Goal: Transaction & Acquisition: Purchase product/service

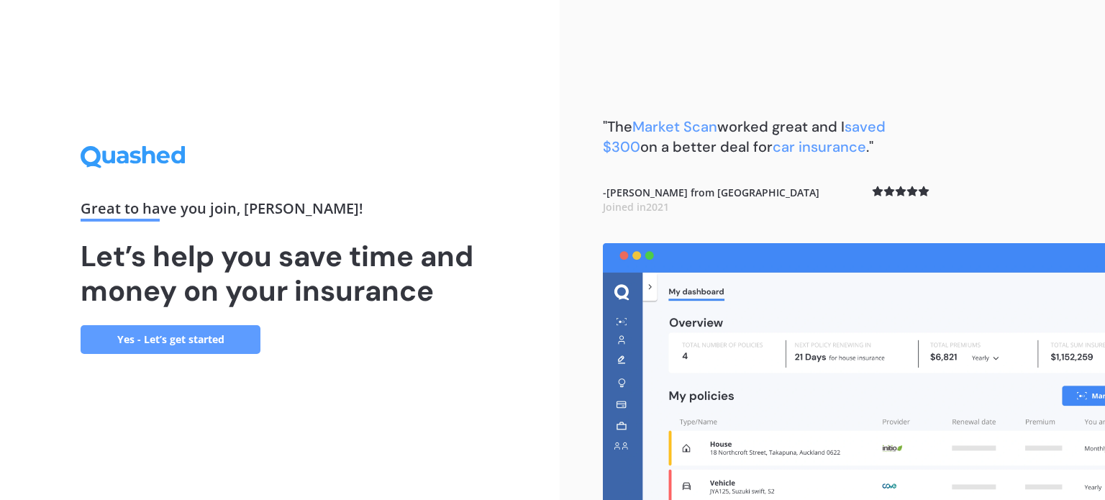
click at [181, 338] on link "Yes - Let’s get started" at bounding box center [171, 339] width 180 height 29
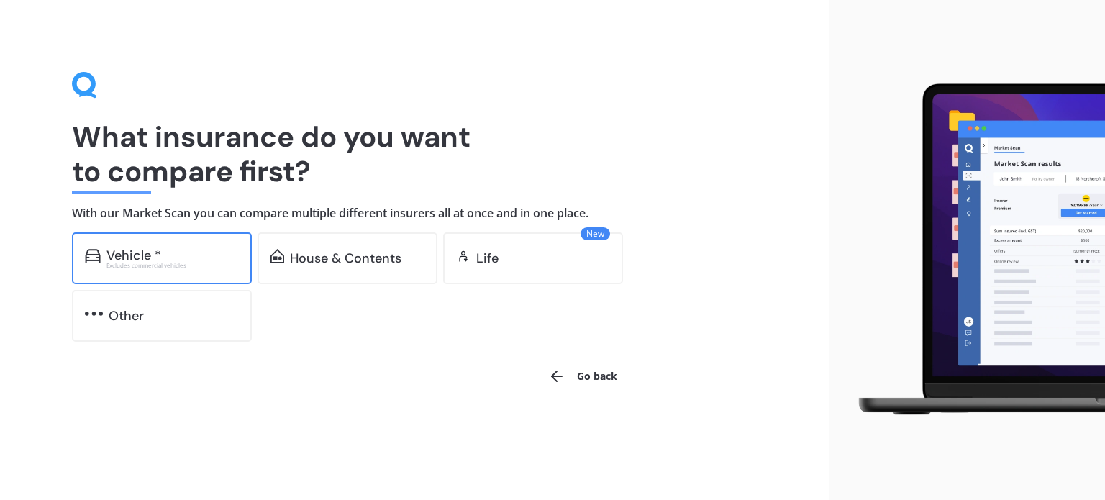
click at [152, 260] on div "Vehicle *" at bounding box center [134, 255] width 55 height 14
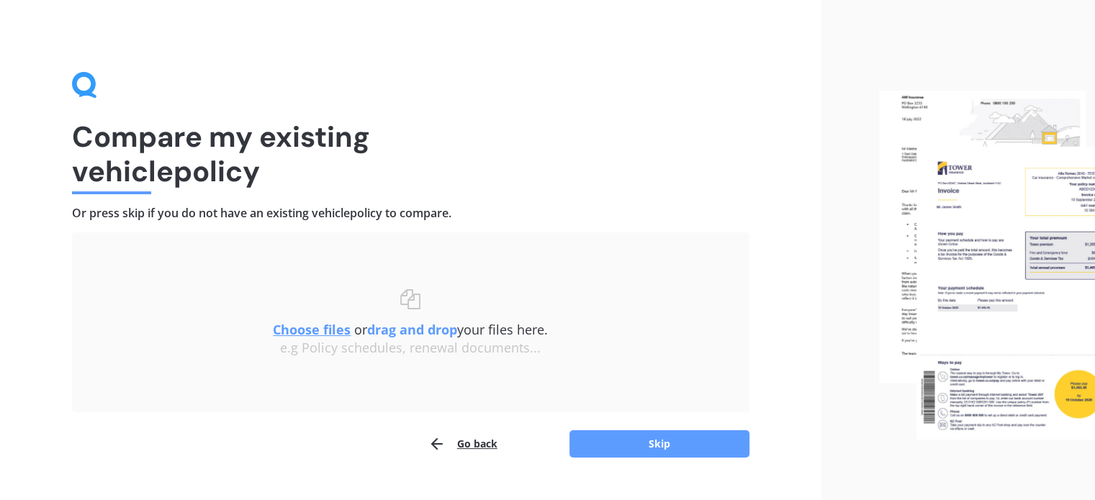
click at [649, 423] on div "Uploading Choose files or drag and drop your files here. Choose files or photos…" at bounding box center [410, 345] width 677 height 226
click at [652, 452] on button "Skip" at bounding box center [659, 443] width 180 height 27
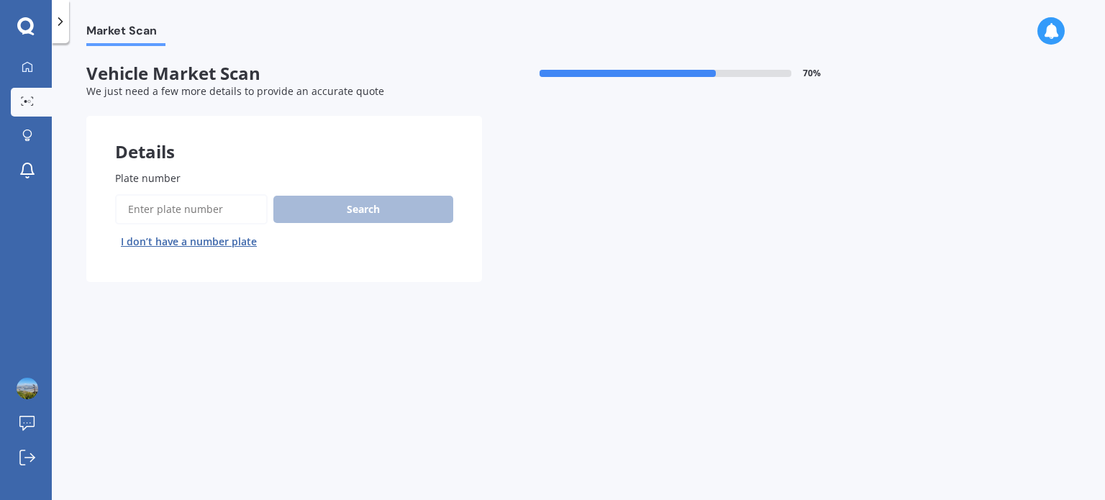
click at [192, 209] on input "Plate number" at bounding box center [191, 209] width 153 height 30
click at [178, 247] on button "I don’t have a number plate" at bounding box center [189, 241] width 148 height 23
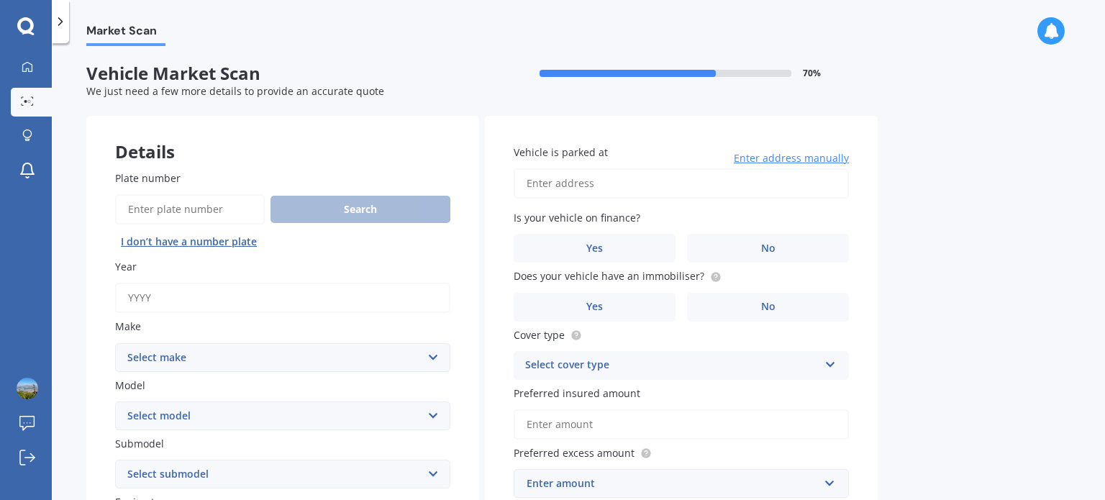
click at [167, 302] on input "Year" at bounding box center [282, 298] width 335 height 30
click at [176, 289] on input "Year" at bounding box center [282, 298] width 335 height 30
type input "1996"
click at [181, 363] on select "Select make AC ALFA ROMEO ASTON [PERSON_NAME] AUDI AUSTIN BEDFORD Bentley BMW B…" at bounding box center [282, 357] width 335 height 29
select select "TOYOTA"
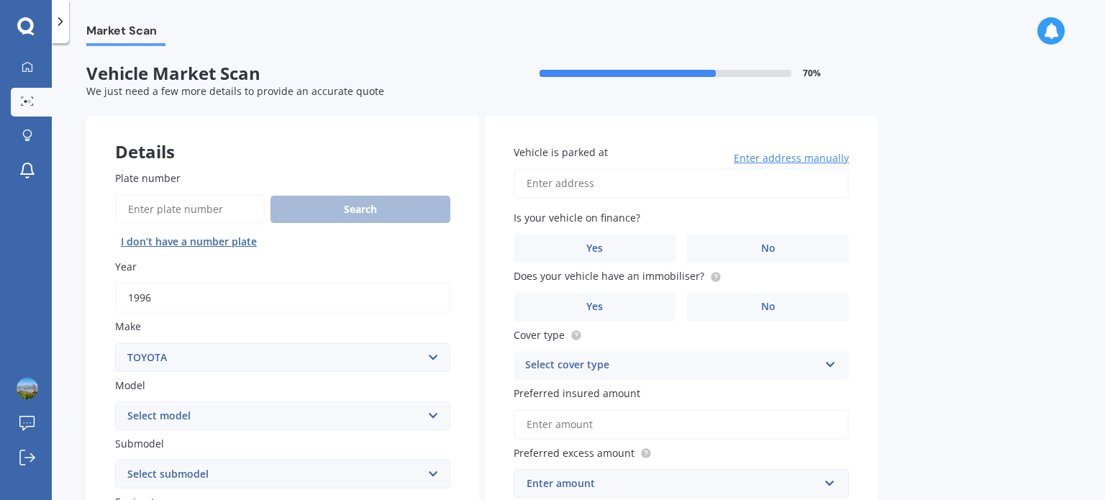
click at [115, 343] on select "Select make AC ALFA ROMEO ASTON [PERSON_NAME] AUDI AUSTIN BEDFORD Bentley BMW B…" at bounding box center [282, 357] width 335 height 29
click at [156, 413] on select "Select model" at bounding box center [282, 416] width 335 height 29
select select "AQUA"
click at [115, 402] on select "Select model 4 Runner 86 [PERSON_NAME] Alphard Altezza Aqua Aristo Aurion Auris…" at bounding box center [282, 416] width 335 height 29
click at [191, 473] on select "Select submodel (All Other) Hatchback Hybrid" at bounding box center [282, 474] width 335 height 29
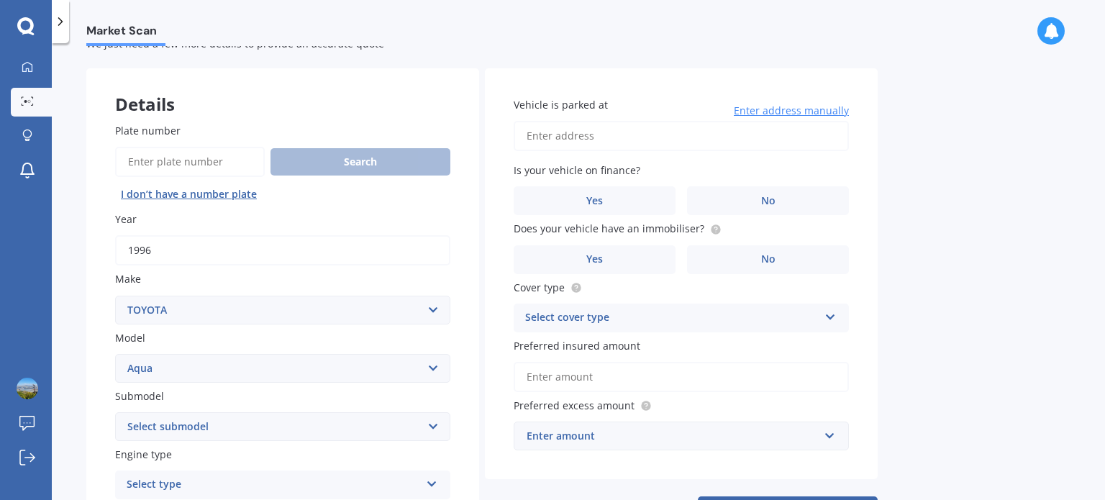
scroll to position [49, 0]
click at [240, 427] on select "Select submodel (All Other) Hatchback Hybrid" at bounding box center [282, 425] width 335 height 29
select select "HYBRID"
click at [115, 411] on select "Select submodel (All Other) Hatchback Hybrid" at bounding box center [282, 425] width 335 height 29
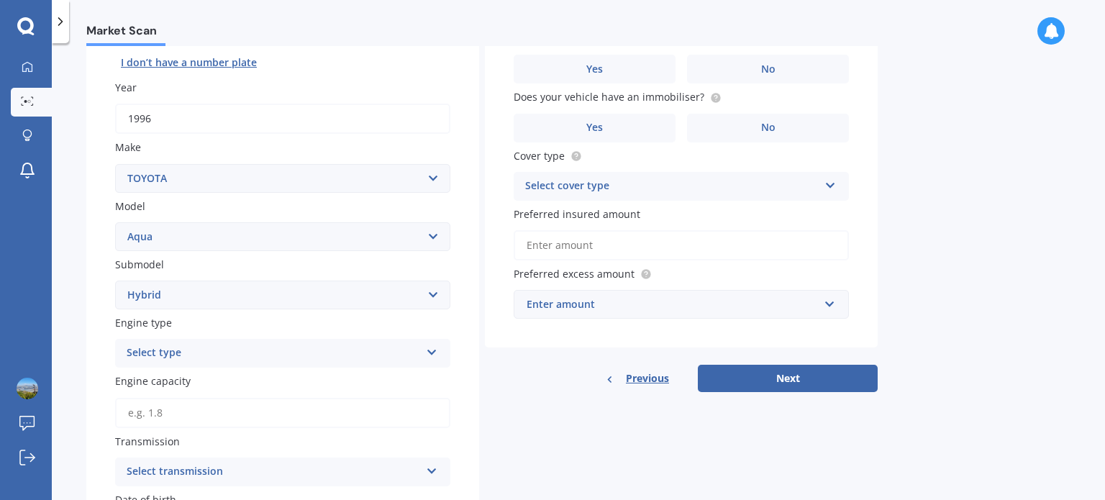
scroll to position [207, 0]
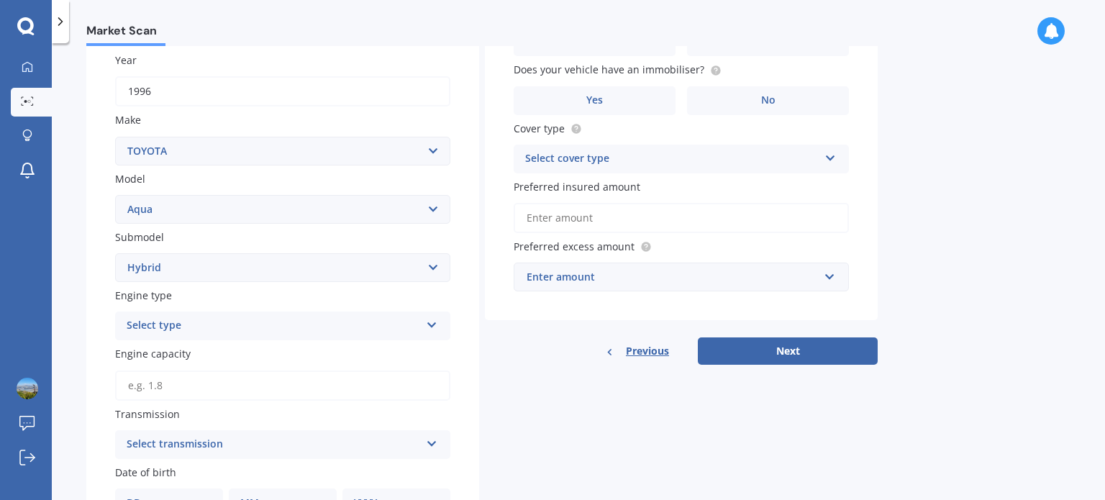
click at [322, 330] on div "Select type" at bounding box center [274, 325] width 294 height 17
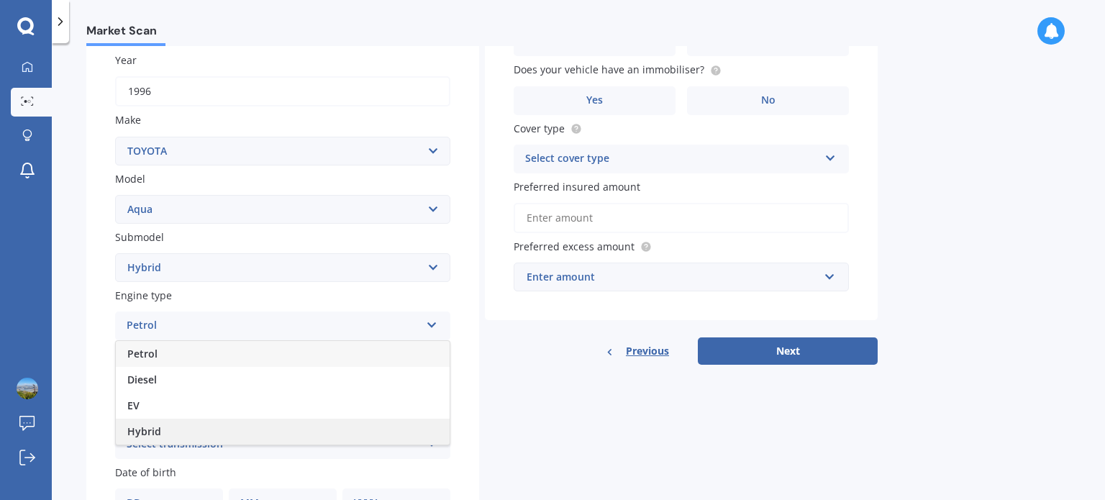
click at [153, 427] on span "Hybrid" at bounding box center [144, 432] width 34 height 14
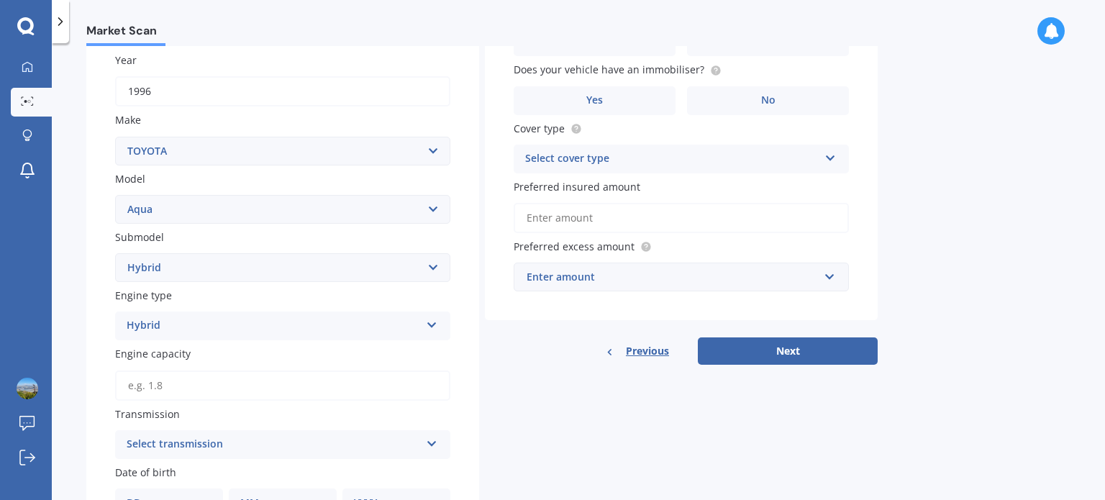
click at [232, 379] on input "Engine capacity" at bounding box center [282, 386] width 335 height 30
type input "1.5"
click at [144, 447] on div "Select transmission" at bounding box center [274, 444] width 294 height 17
click at [155, 363] on div "Auto" at bounding box center [283, 365] width 334 height 26
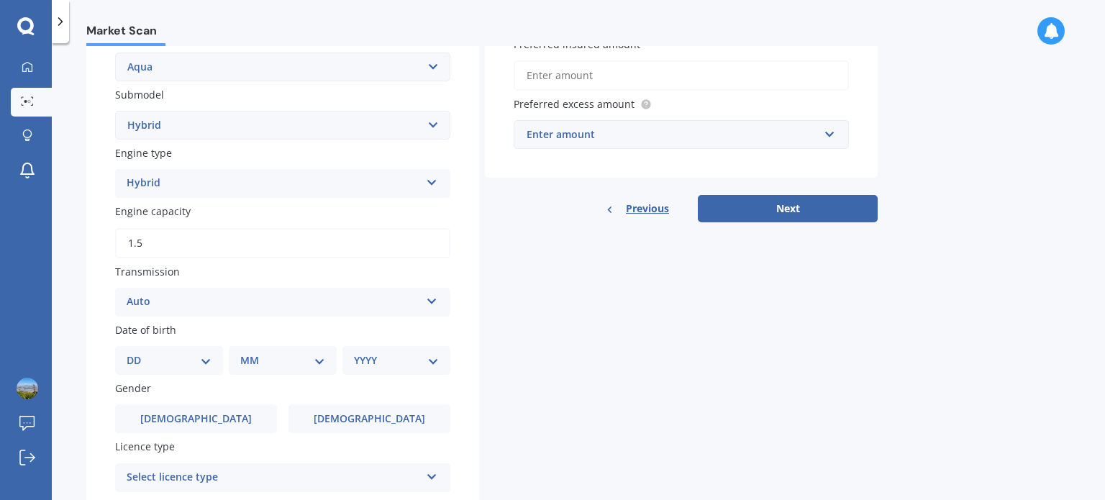
scroll to position [352, 0]
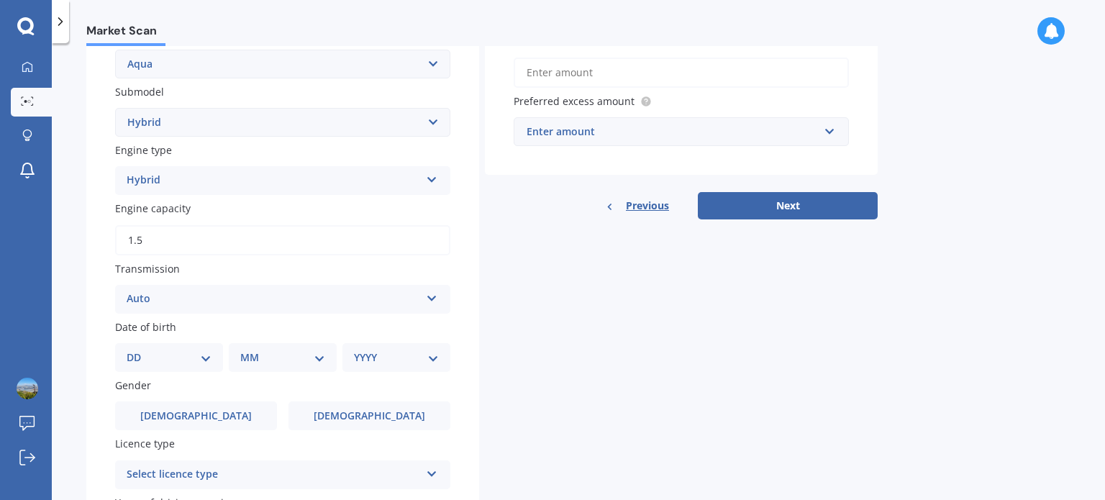
click at [155, 360] on select "DD 01 02 03 04 05 06 07 08 09 10 11 12 13 14 15 16 17 18 19 20 21 22 23 24 25 2…" at bounding box center [169, 358] width 85 height 16
select select "13"
click at [138, 350] on select "DD 01 02 03 04 05 06 07 08 09 10 11 12 13 14 15 16 17 18 19 20 21 22 23 24 25 2…" at bounding box center [169, 358] width 85 height 16
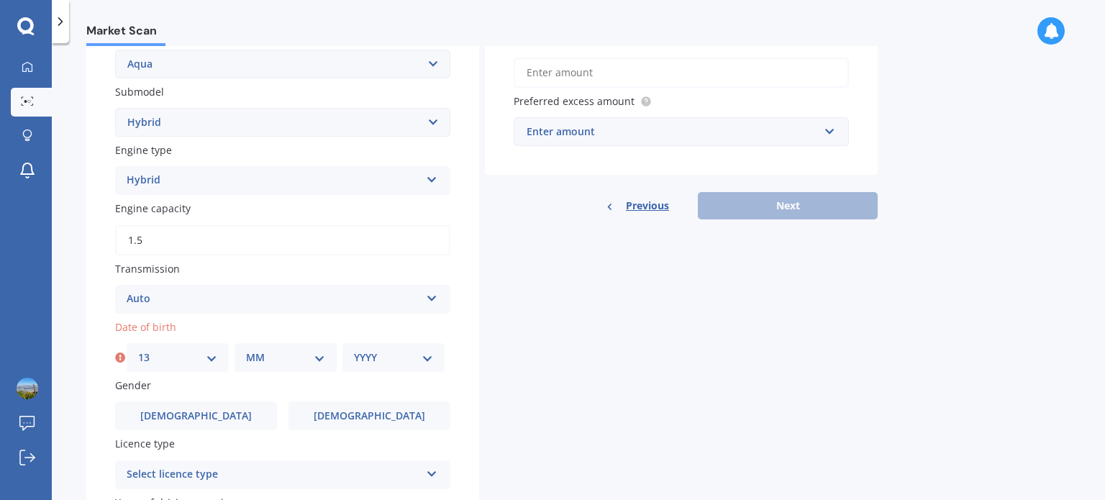
click at [286, 362] on select "MM 01 02 03 04 05 06 07 08 09 10 11 12" at bounding box center [285, 358] width 79 height 16
select select "10"
click at [246, 350] on select "MM 01 02 03 04 05 06 07 08 09 10 11 12" at bounding box center [285, 358] width 79 height 16
click at [391, 361] on select "YYYY 2025 2024 2023 2022 2021 2020 2019 2018 2017 2016 2015 2014 2013 2012 2011…" at bounding box center [393, 358] width 79 height 16
select select "2003"
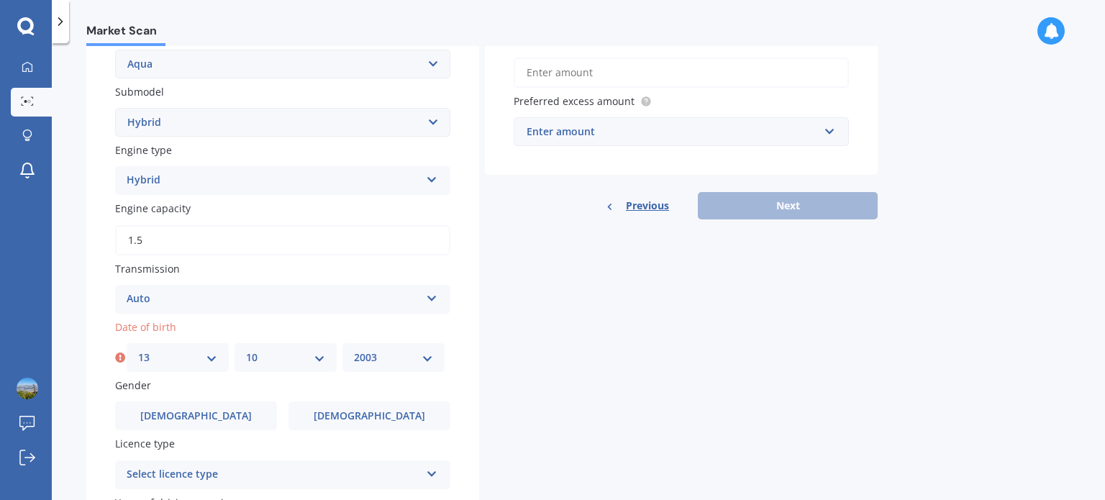
click at [354, 350] on select "YYYY 2025 2024 2023 2022 2021 2020 2019 2018 2017 2016 2015 2014 2013 2012 2011…" at bounding box center [393, 358] width 79 height 16
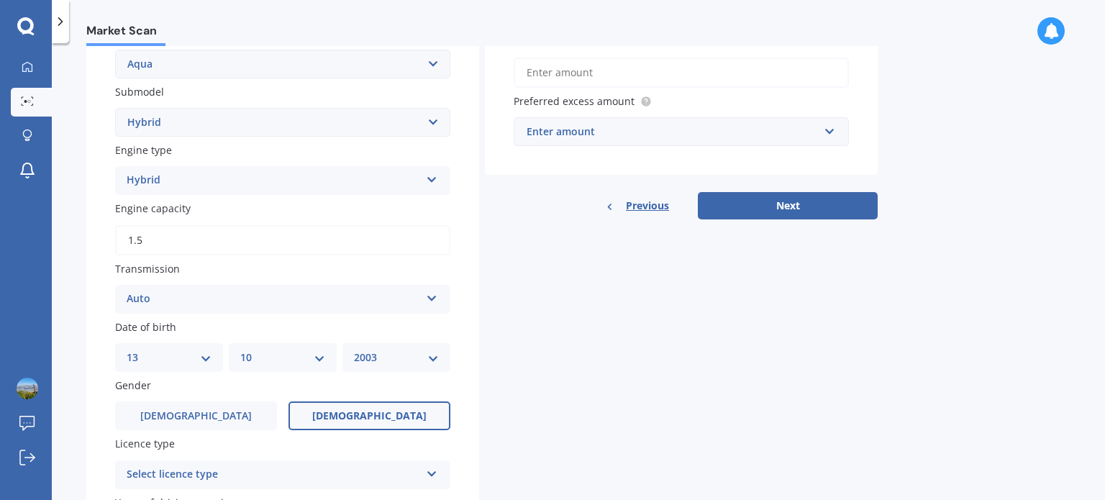
click at [351, 412] on span "[DEMOGRAPHIC_DATA]" at bounding box center [369, 416] width 114 height 12
click at [0, 0] on input "[DEMOGRAPHIC_DATA]" at bounding box center [0, 0] width 0 height 0
click at [364, 469] on div "Select licence type" at bounding box center [274, 474] width 294 height 17
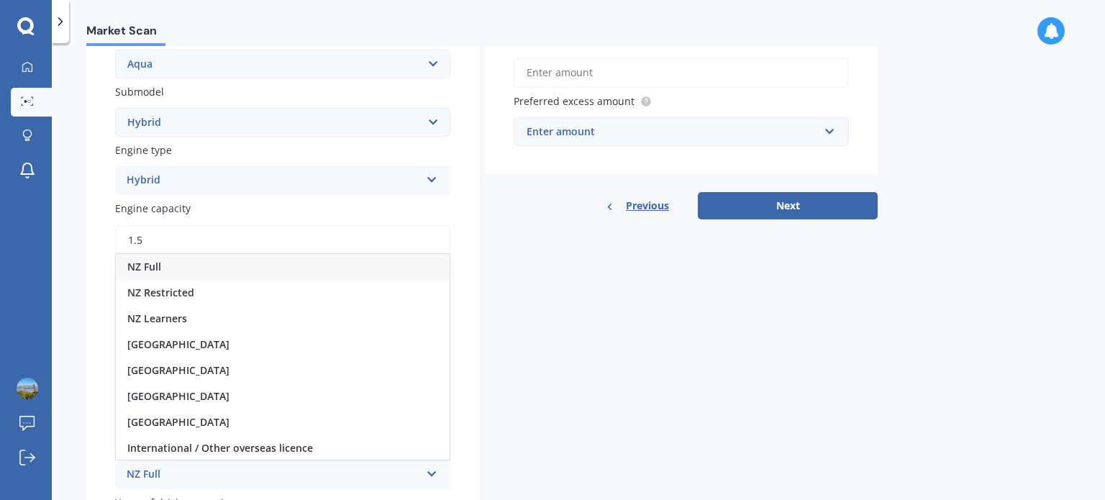
click at [172, 267] on div "NZ Full" at bounding box center [283, 267] width 334 height 26
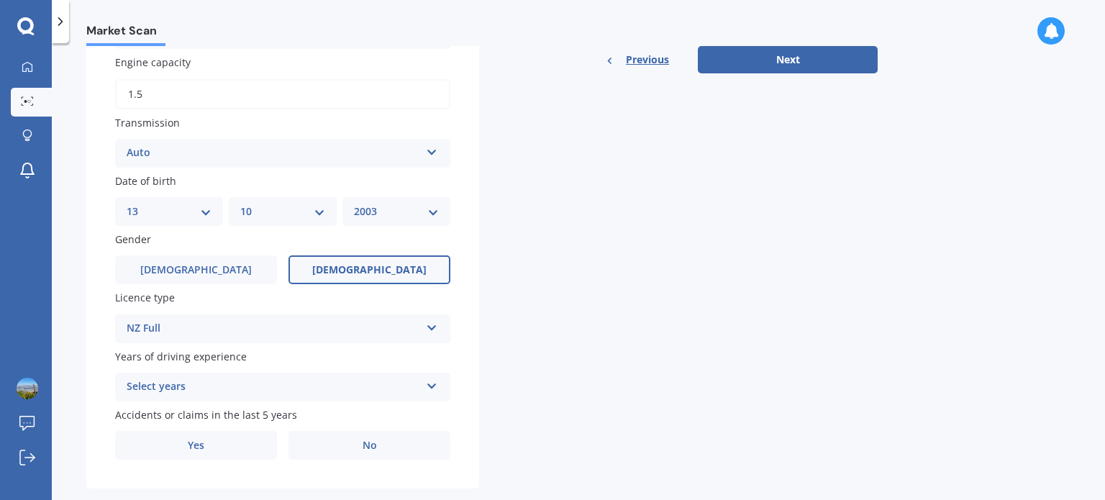
scroll to position [524, 0]
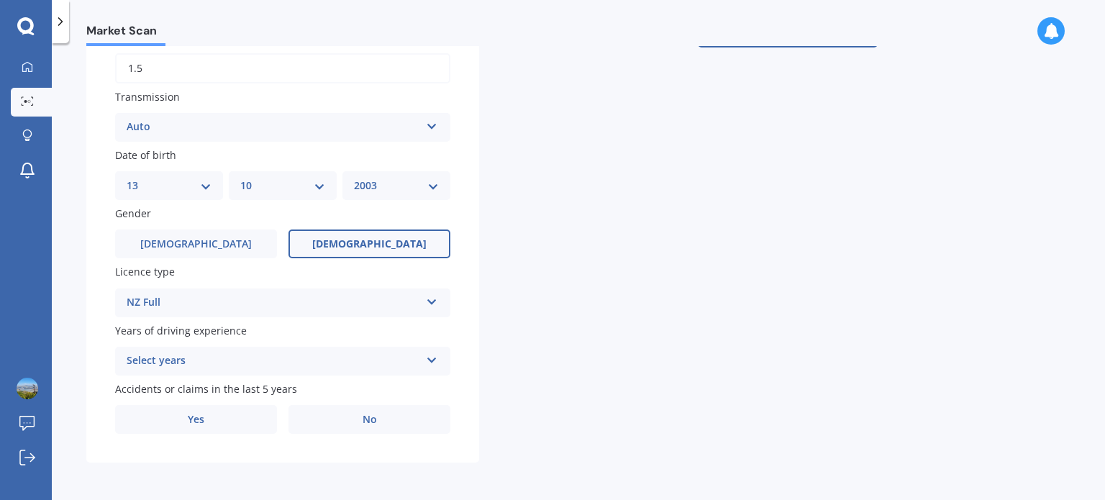
click at [237, 366] on div "Select years" at bounding box center [274, 361] width 294 height 17
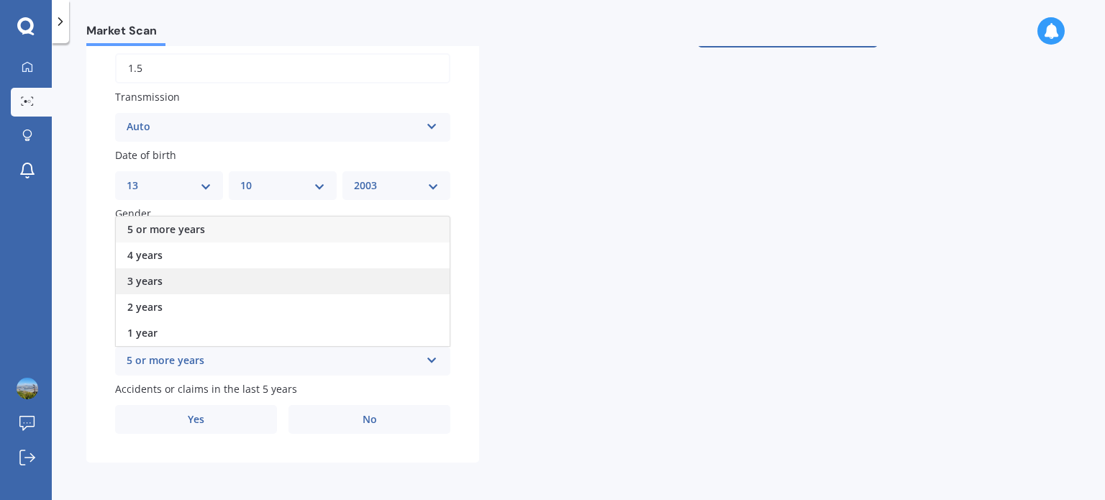
click at [148, 292] on div "3 years" at bounding box center [283, 281] width 334 height 26
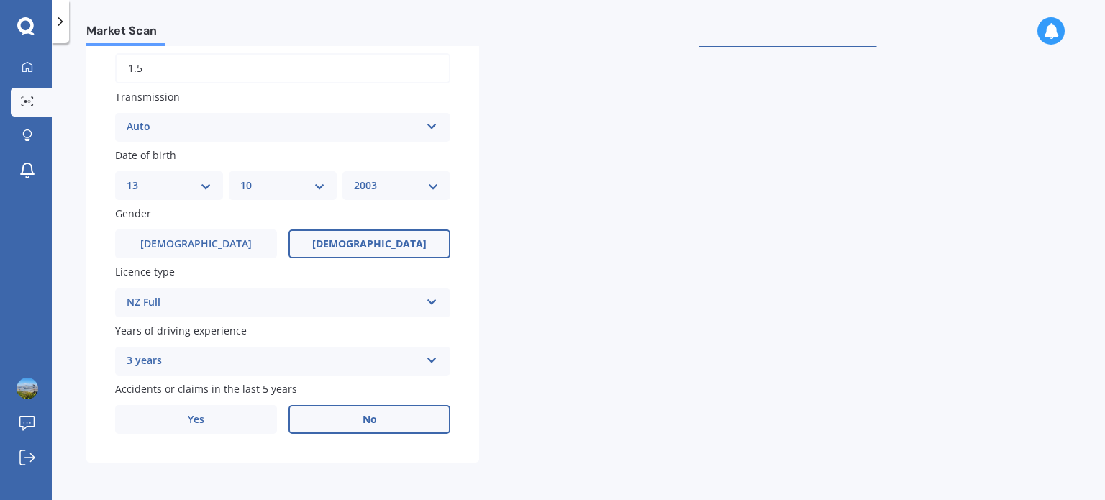
click at [376, 420] on span "No" at bounding box center [370, 420] width 14 height 12
click at [0, 0] on input "No" at bounding box center [0, 0] width 0 height 0
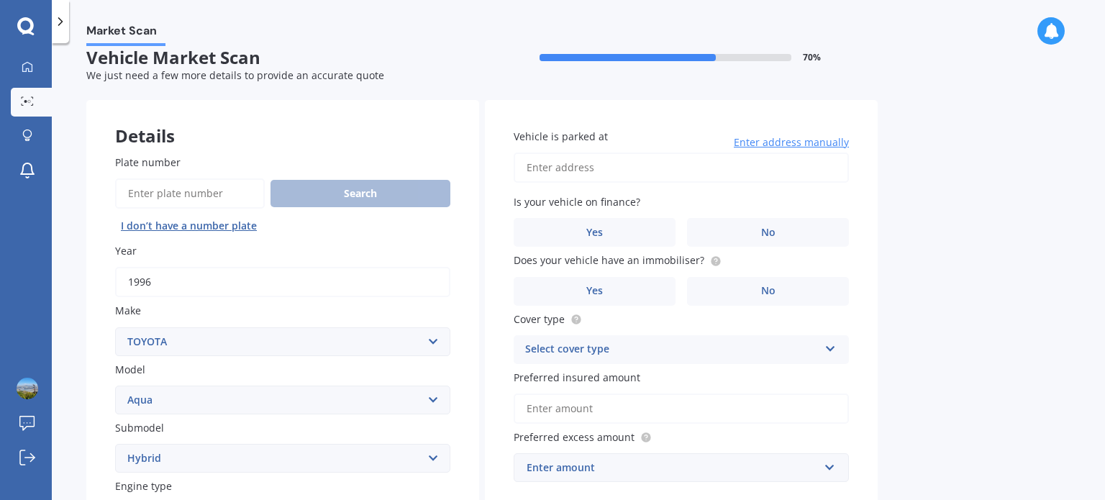
scroll to position [0, 0]
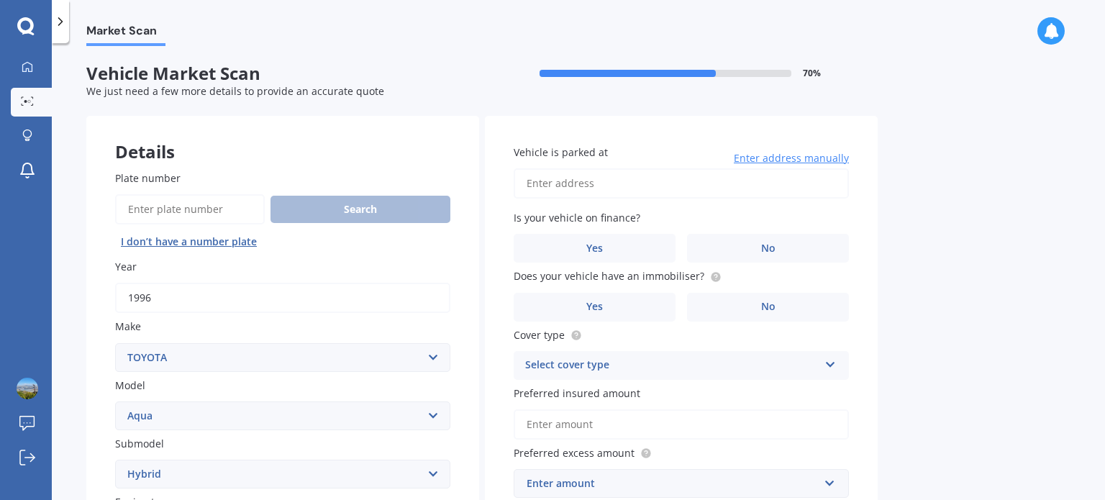
click at [559, 177] on input "Vehicle is parked at" at bounding box center [681, 183] width 335 height 30
type input "1"
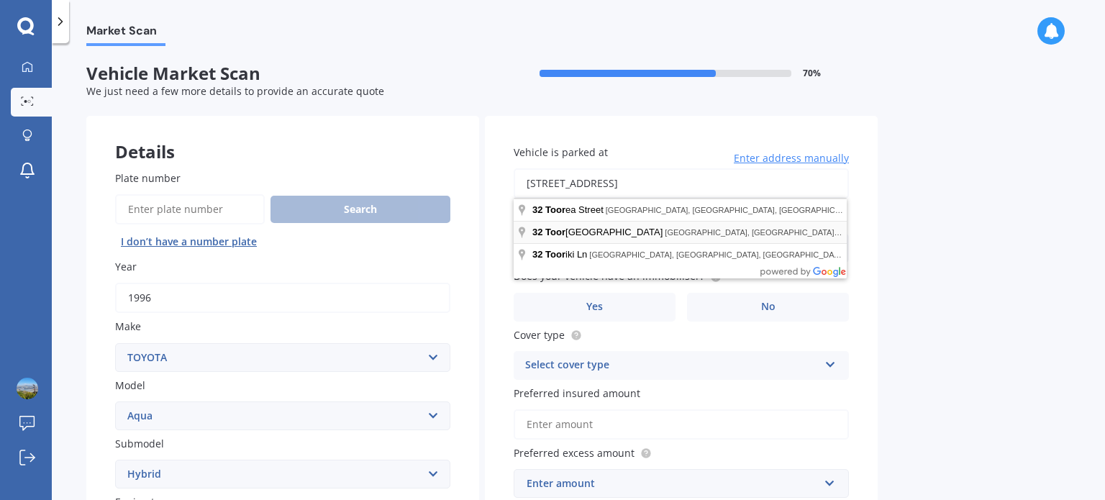
type input "[STREET_ADDRESS]"
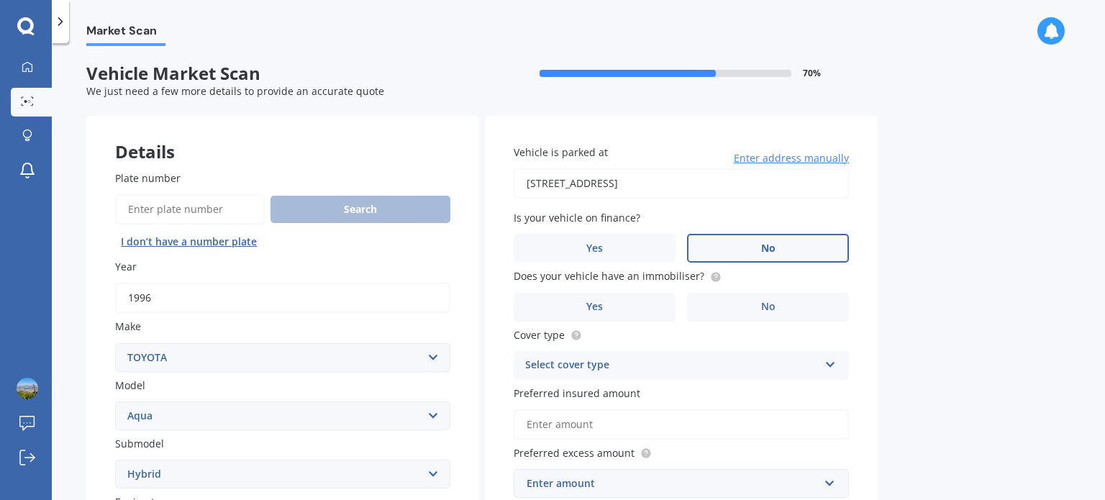
click at [708, 247] on label "No" at bounding box center [768, 248] width 162 height 29
click at [0, 0] on input "No" at bounding box center [0, 0] width 0 height 0
click at [736, 297] on label "No" at bounding box center [768, 307] width 162 height 29
click at [0, 0] on input "No" at bounding box center [0, 0] width 0 height 0
click at [600, 361] on div "Select cover type" at bounding box center [672, 365] width 294 height 17
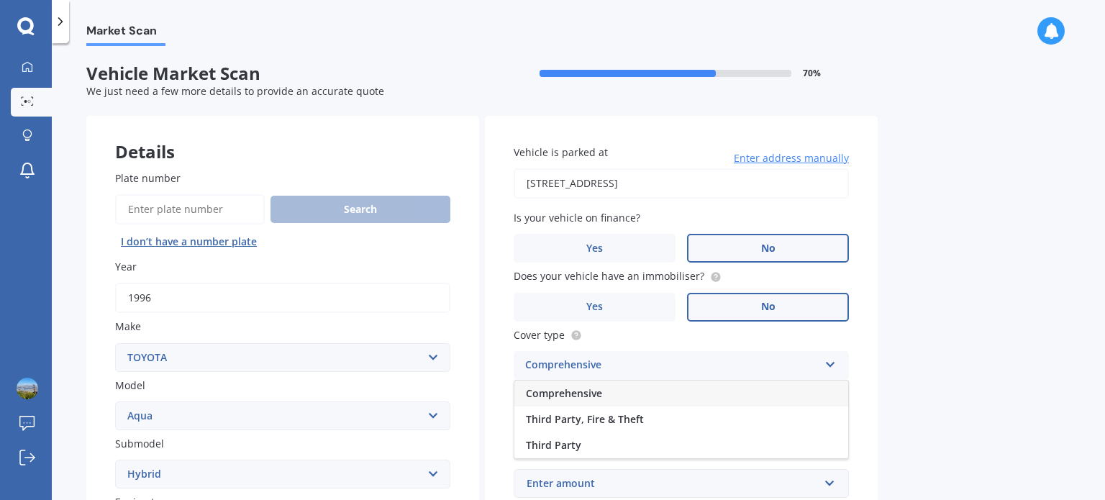
click at [583, 394] on span "Comprehensive" at bounding box center [564, 393] width 76 height 14
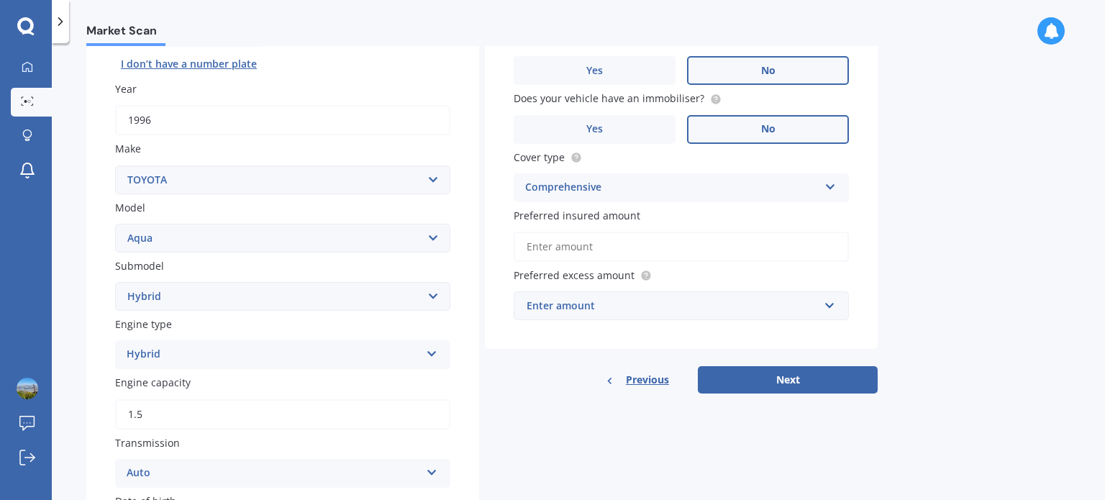
scroll to position [187, 0]
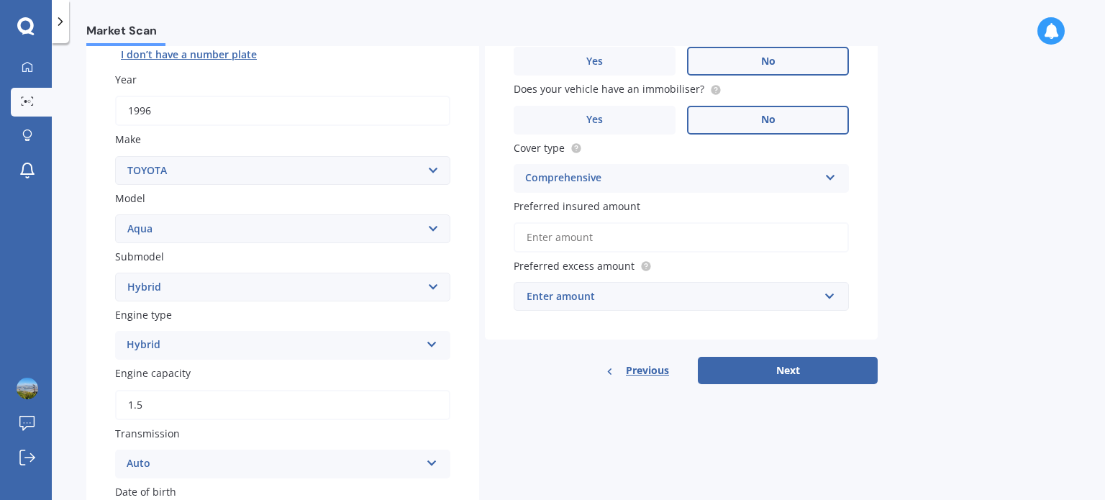
click at [521, 239] on input "Preferred insured amount" at bounding box center [681, 237] width 335 height 30
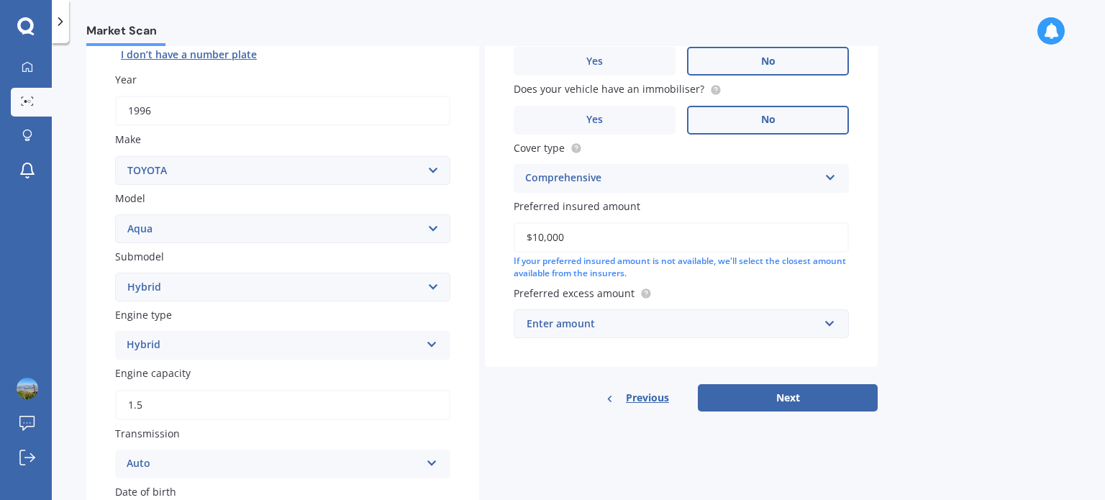
type input "$10,000"
click at [559, 324] on div "Enter amount" at bounding box center [673, 324] width 292 height 16
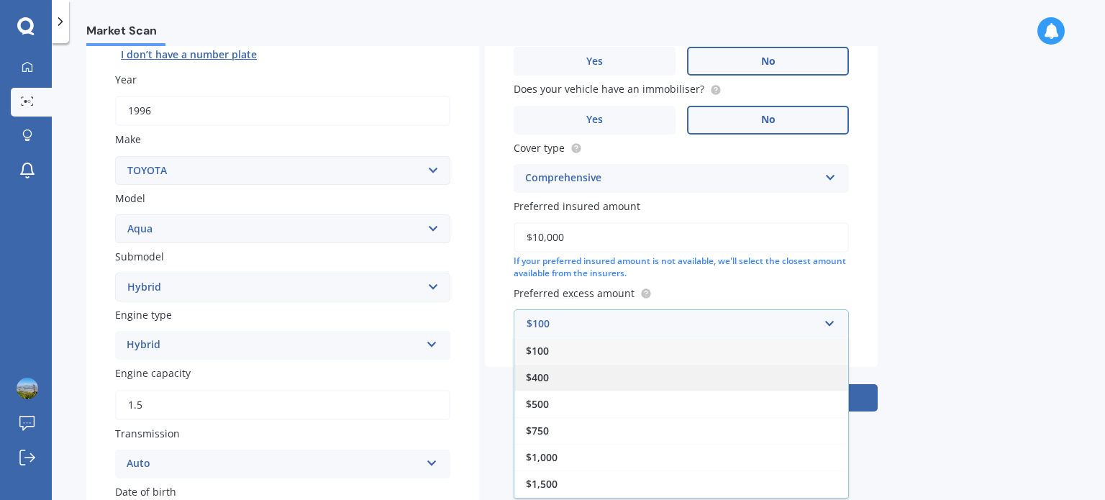
click at [555, 388] on div "$400" at bounding box center [682, 377] width 334 height 27
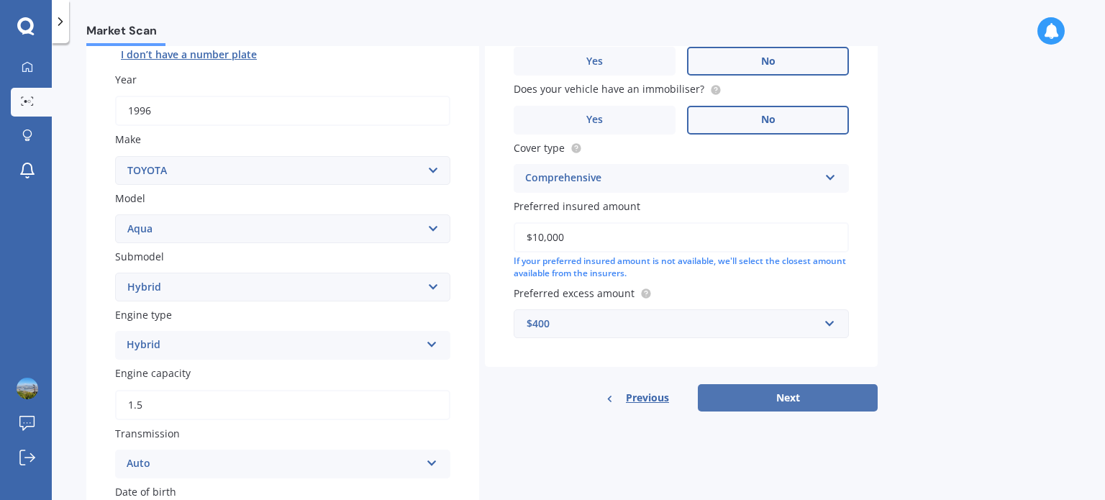
click at [809, 395] on button "Next" at bounding box center [788, 397] width 180 height 27
select select "13"
select select "10"
select select "2003"
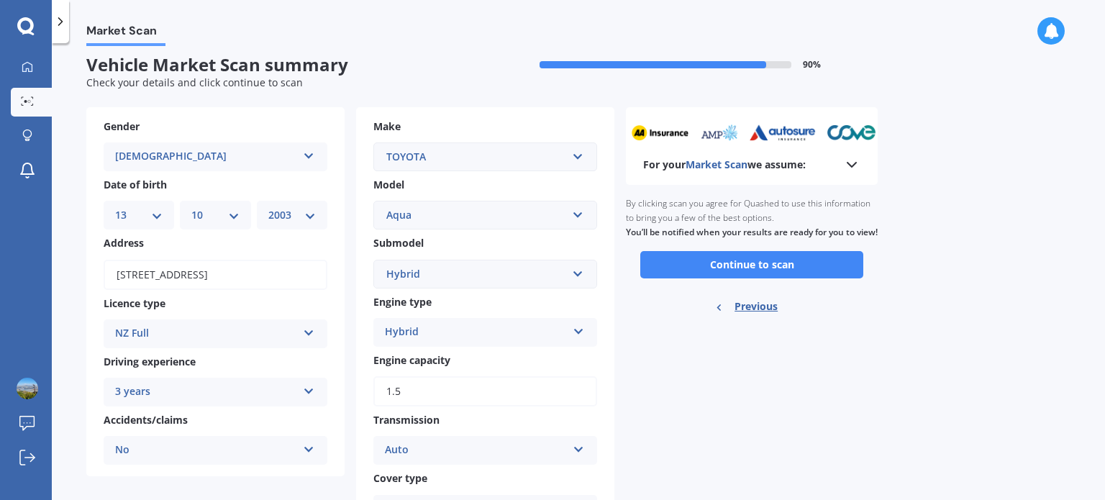
scroll to position [0, 0]
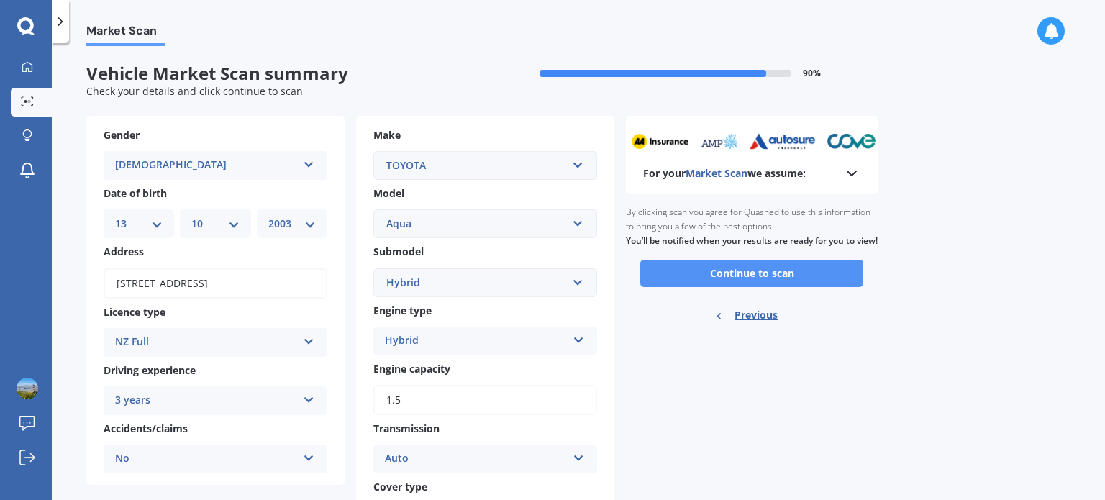
click at [763, 287] on button "Continue to scan" at bounding box center [752, 273] width 223 height 27
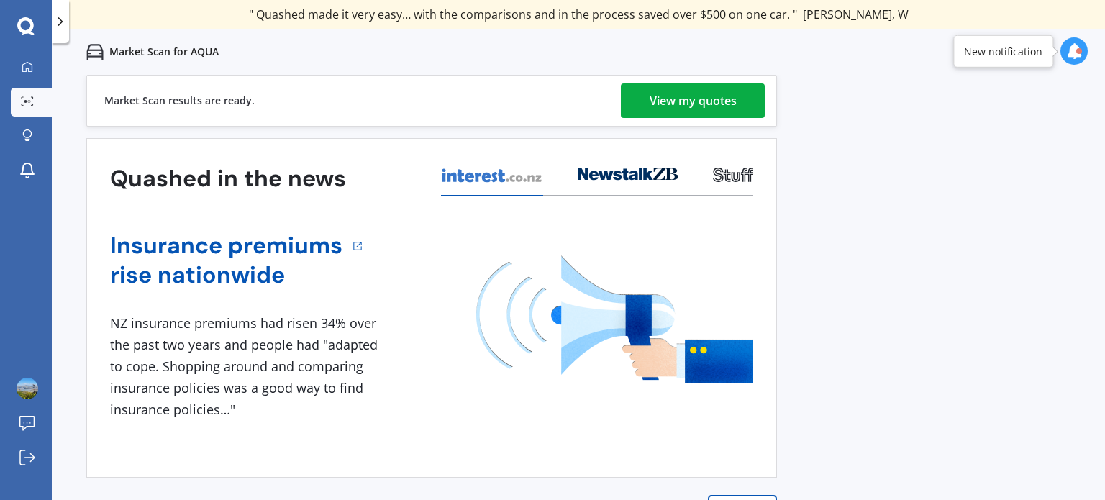
drag, startPoint x: 705, startPoint y: 102, endPoint x: 678, endPoint y: 101, distance: 26.7
click at [678, 101] on div "View my quotes" at bounding box center [693, 100] width 87 height 35
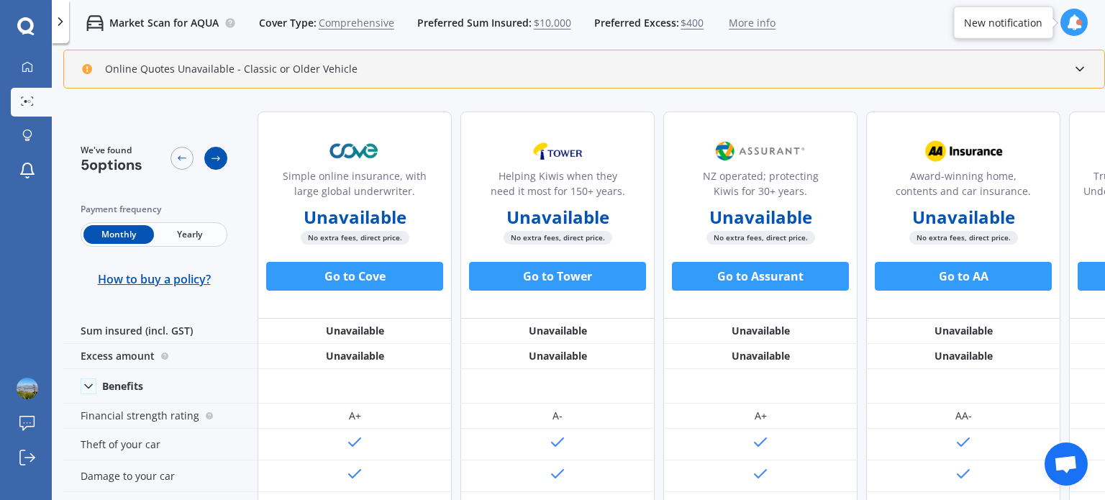
click at [213, 158] on icon at bounding box center [216, 159] width 12 height 12
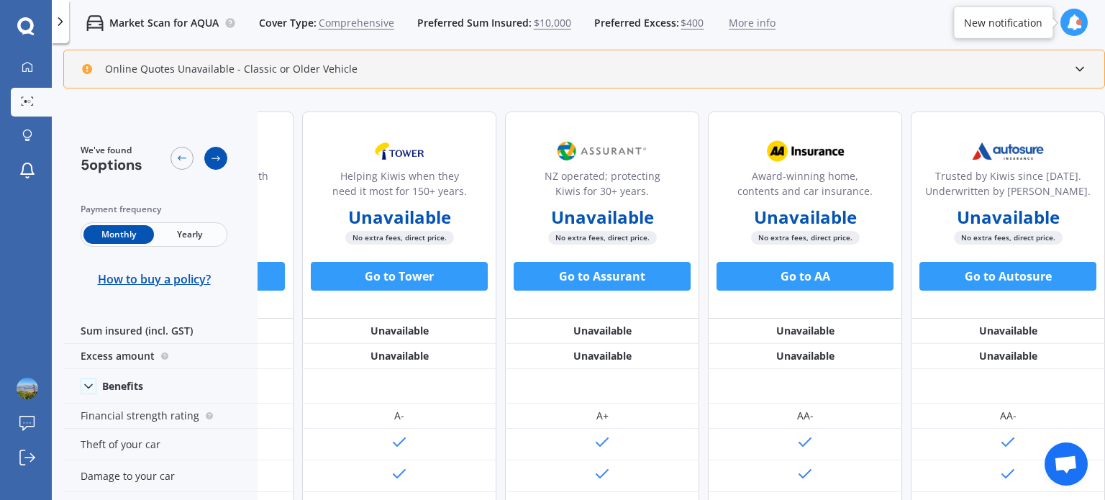
scroll to position [0, 165]
click at [213, 158] on icon at bounding box center [216, 159] width 12 height 12
click at [181, 230] on span "Yearly" at bounding box center [189, 234] width 71 height 19
click at [109, 230] on span "Monthly" at bounding box center [118, 234] width 71 height 19
click at [176, 158] on icon at bounding box center [182, 159] width 12 height 12
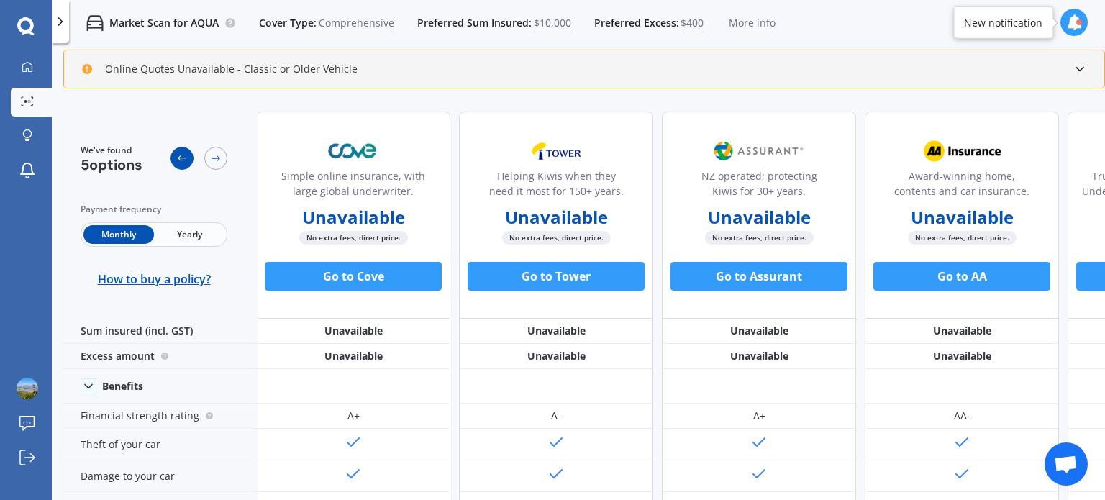
scroll to position [0, 0]
click at [176, 158] on icon at bounding box center [182, 159] width 12 height 12
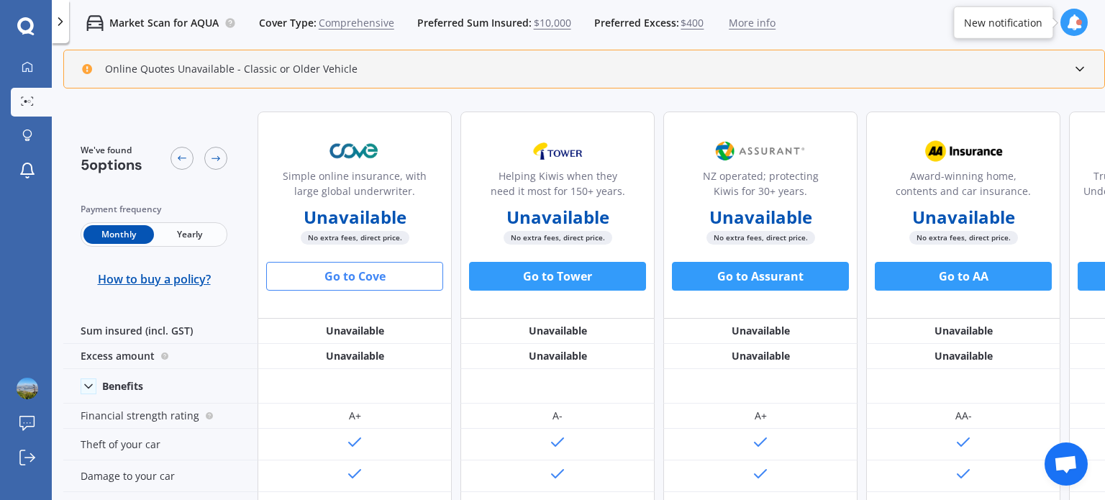
click at [361, 273] on button "Go to Cove" at bounding box center [354, 276] width 177 height 29
